Goal: Task Accomplishment & Management: Use online tool/utility

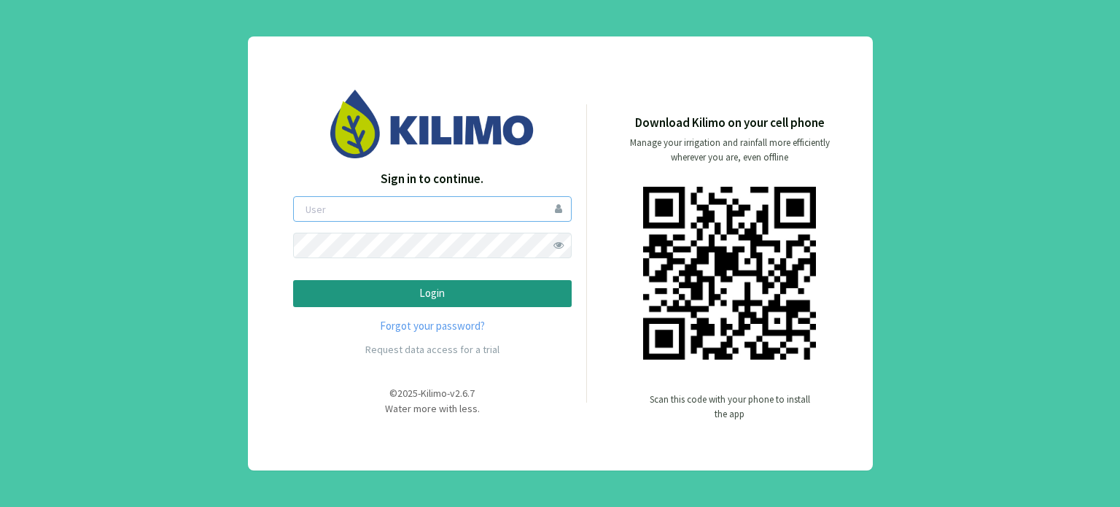
type input "romangagliano"
click at [399, 300] on p "Login" at bounding box center [433, 293] width 254 height 17
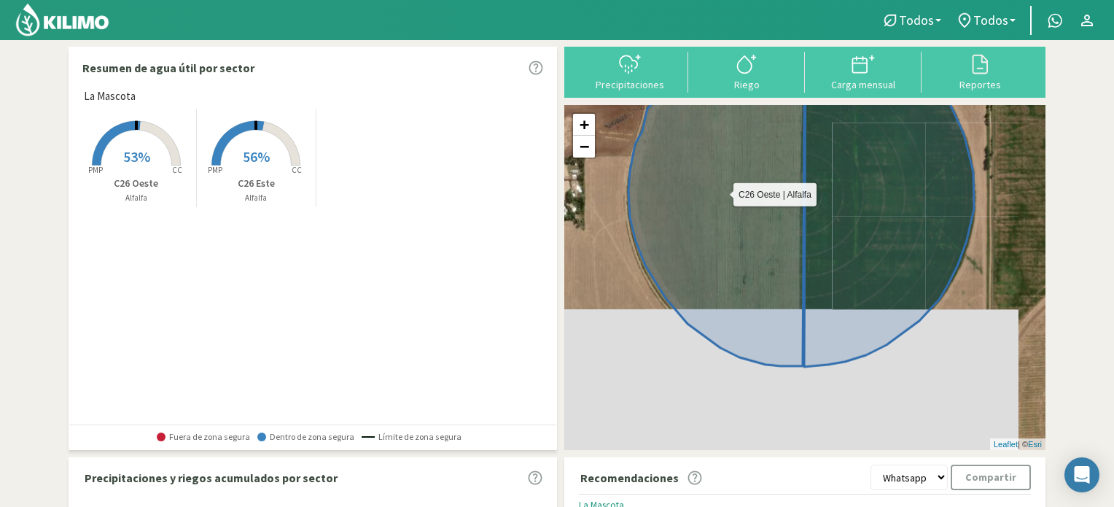
drag, startPoint x: 817, startPoint y: 327, endPoint x: 796, endPoint y: 247, distance: 83.0
click at [796, 250] on icon at bounding box center [717, 196] width 176 height 339
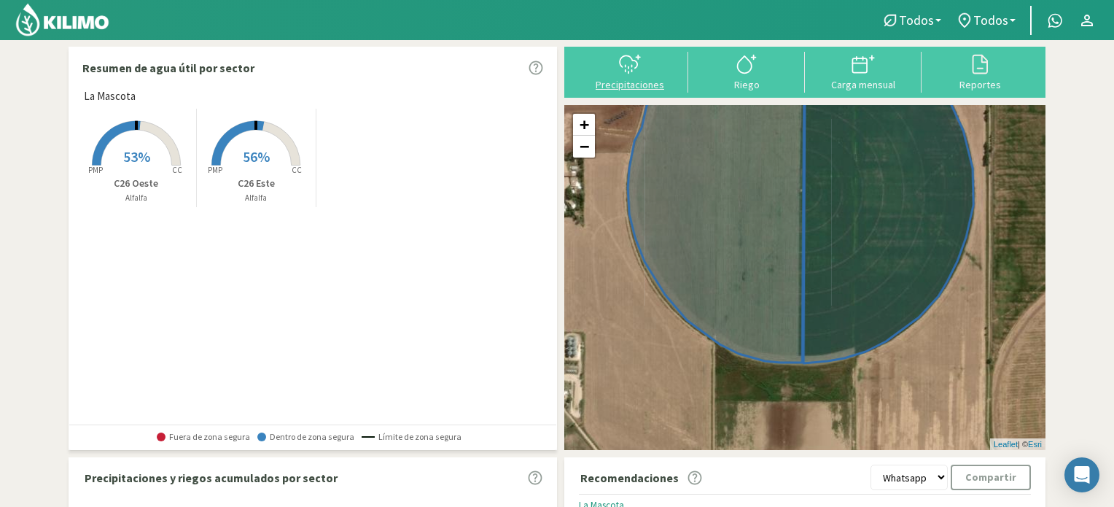
click at [625, 86] on div "Precipitaciones" at bounding box center [630, 84] width 108 height 10
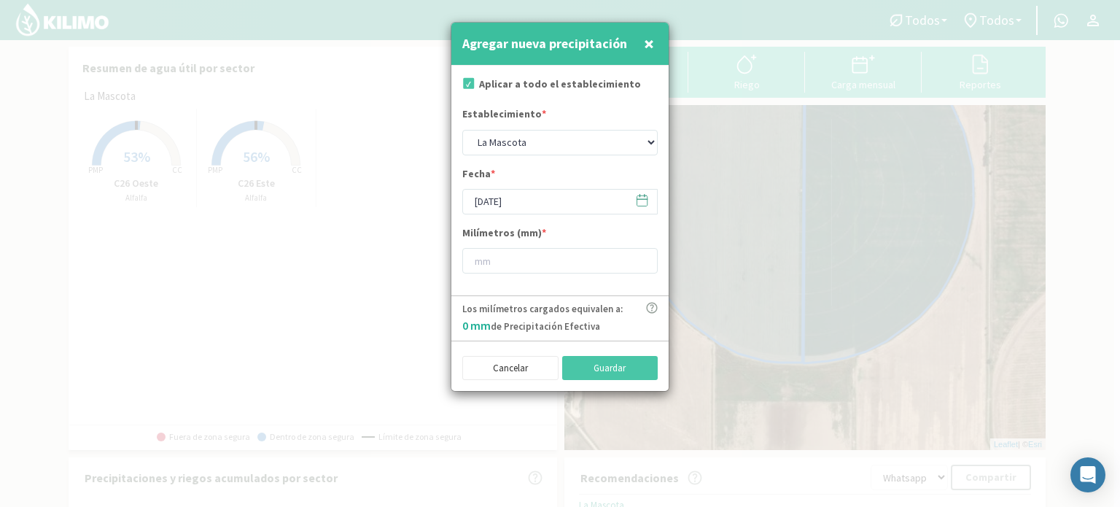
click at [649, 40] on span "×" at bounding box center [649, 43] width 10 height 24
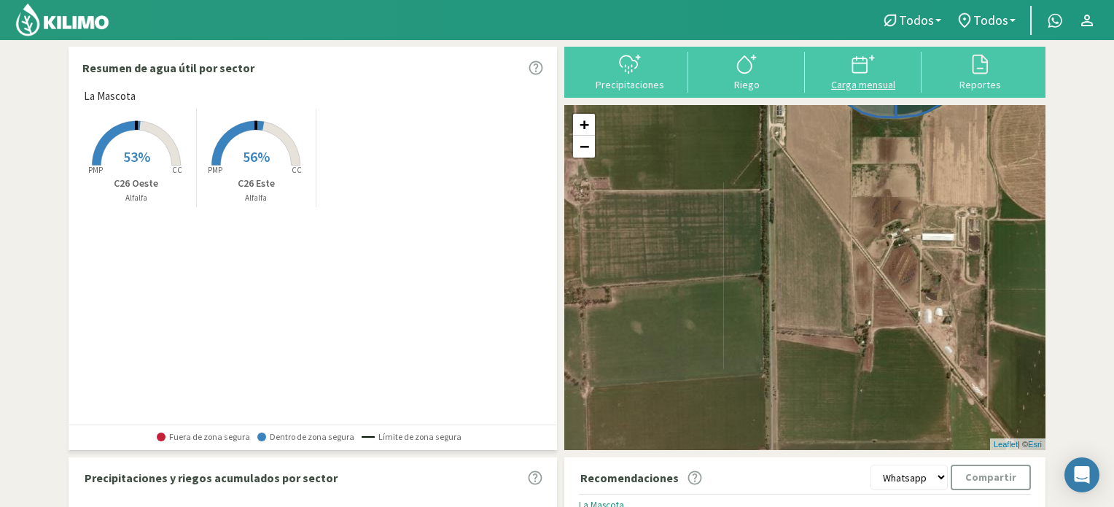
click at [860, 84] on div "Carga mensual" at bounding box center [863, 84] width 108 height 10
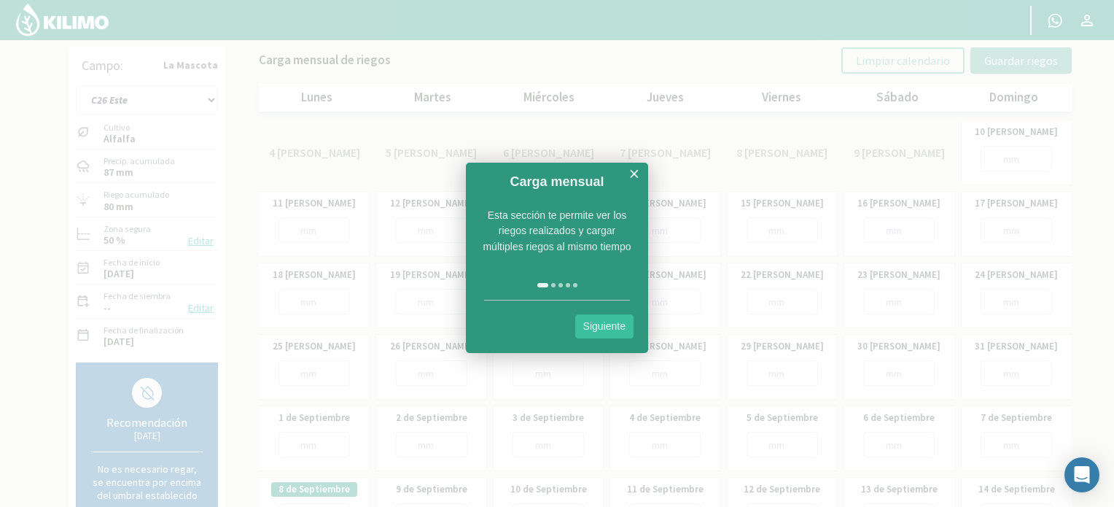
click at [634, 166] on link "×" at bounding box center [634, 174] width 11 height 18
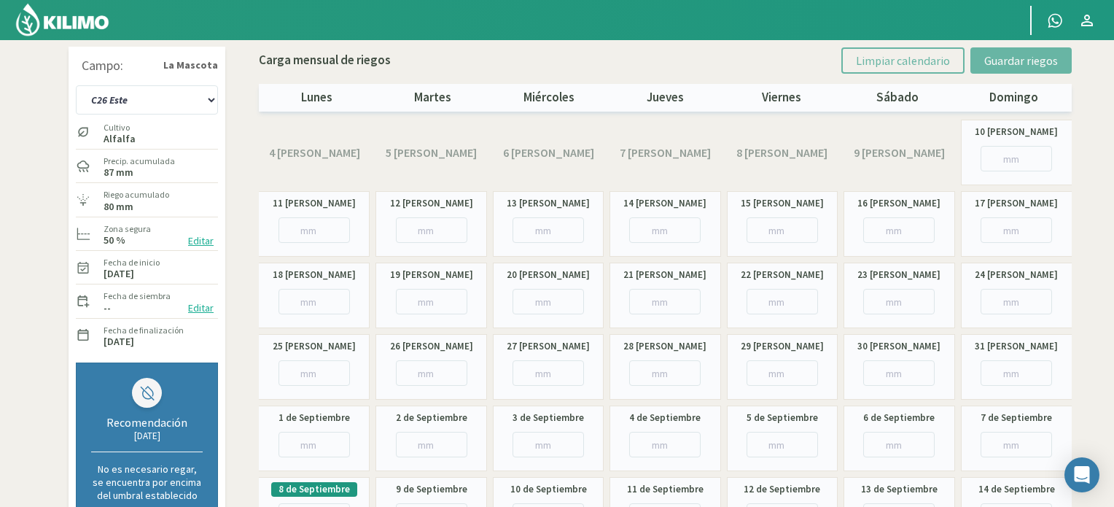
click at [53, 20] on img at bounding box center [63, 19] width 96 height 35
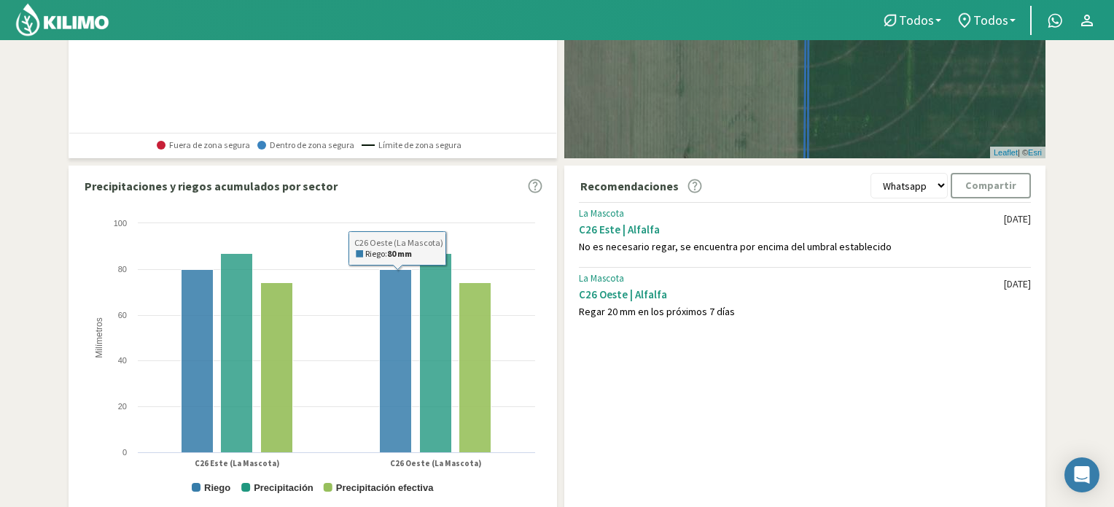
scroll to position [358, 0]
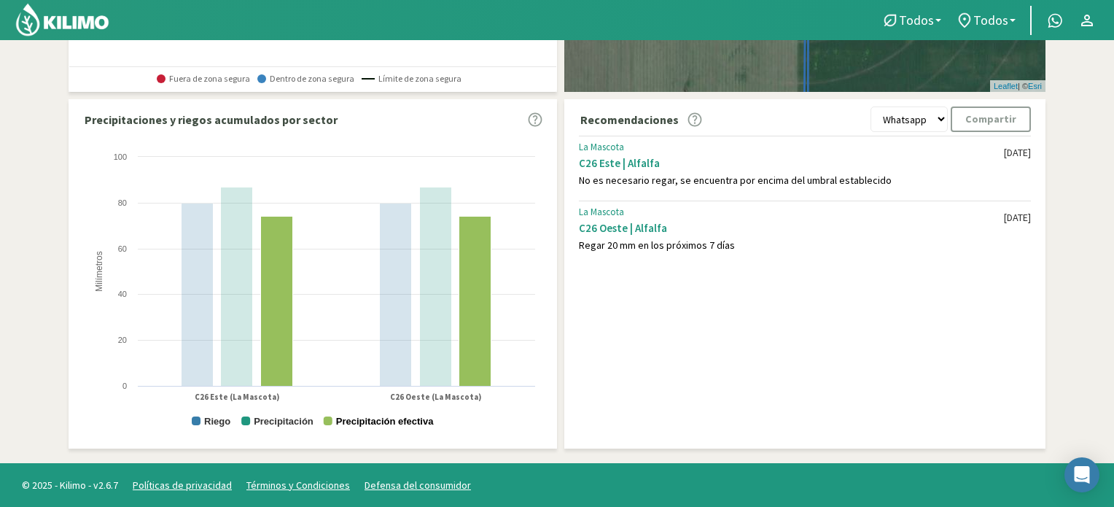
click at [368, 423] on text "Precipitación efectiva" at bounding box center [385, 421] width 98 height 11
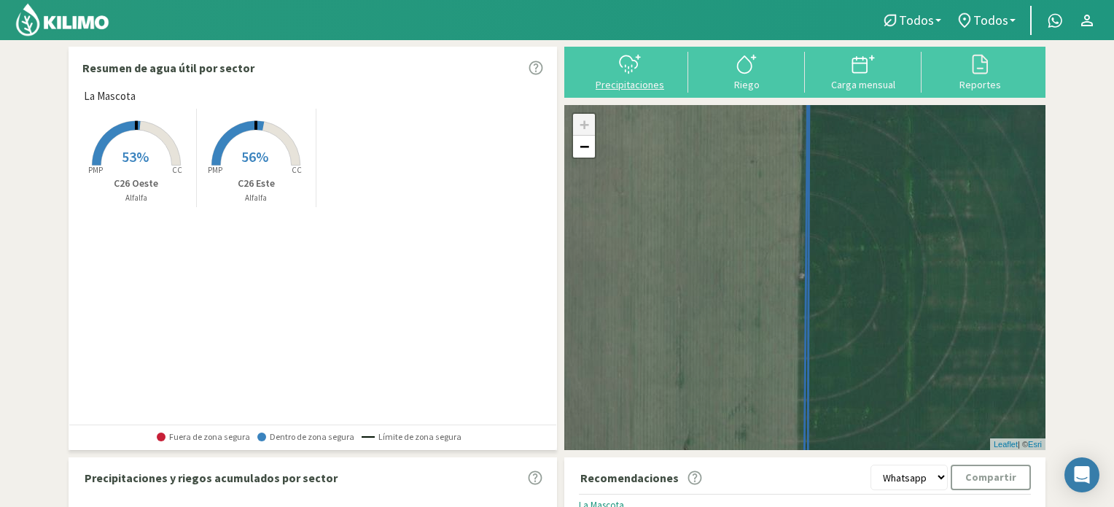
click at [613, 71] on div at bounding box center [630, 64] width 108 height 23
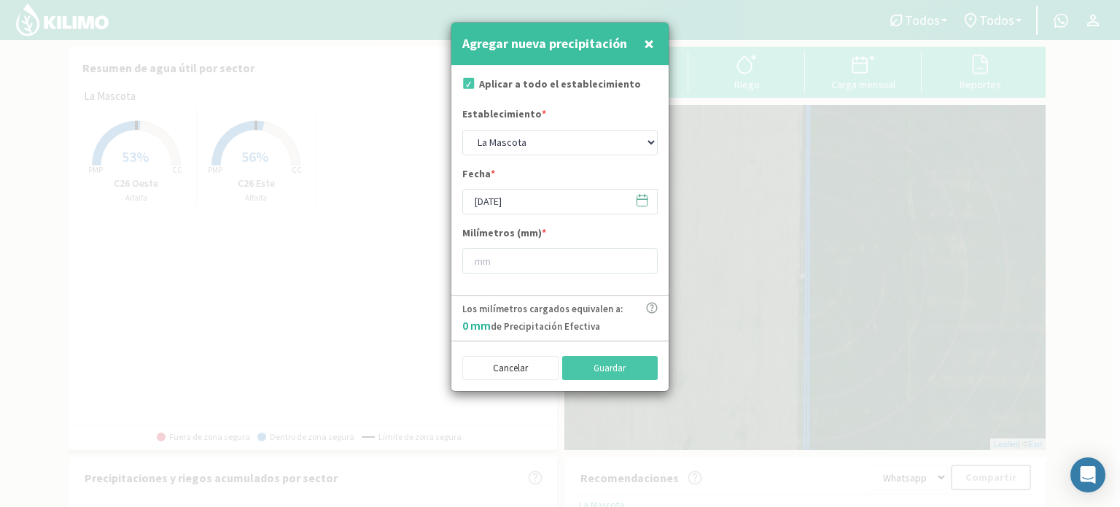
click at [642, 52] on button "×" at bounding box center [649, 43] width 18 height 29
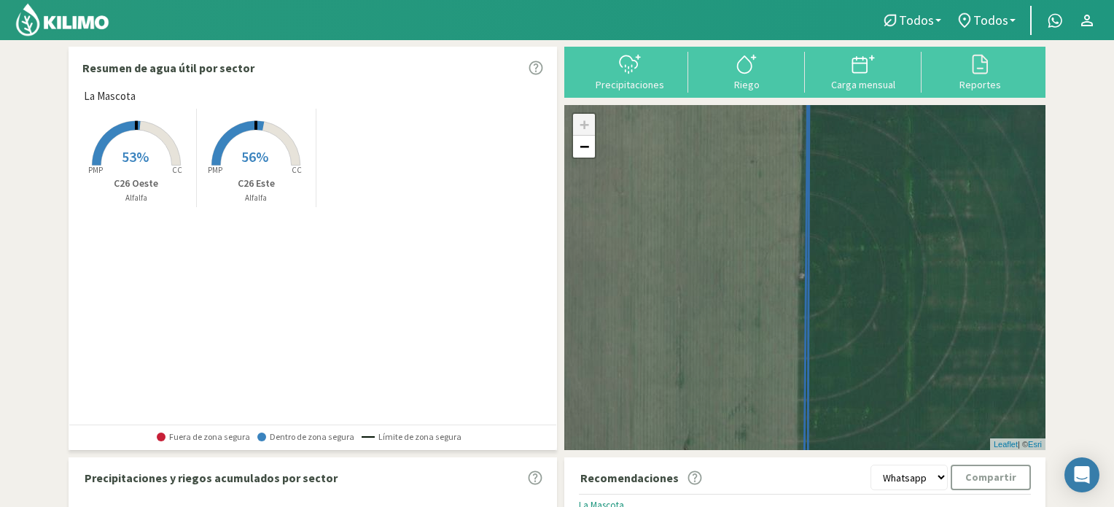
drag, startPoint x: 51, startPoint y: 23, endPoint x: 78, endPoint y: 46, distance: 35.2
click at [52, 23] on img at bounding box center [63, 19] width 96 height 35
